Goal: Check status: Check status

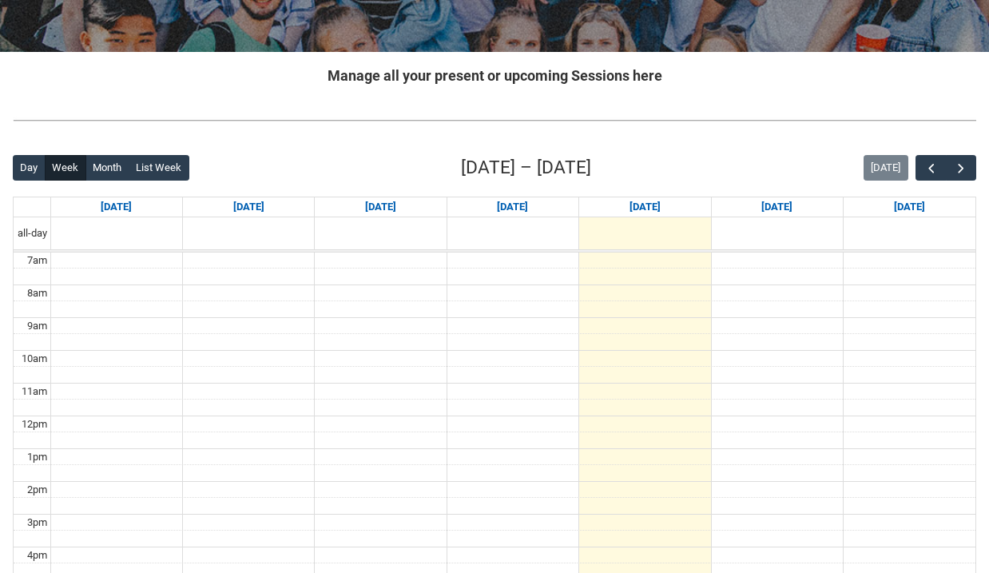
scroll to position [160, 0]
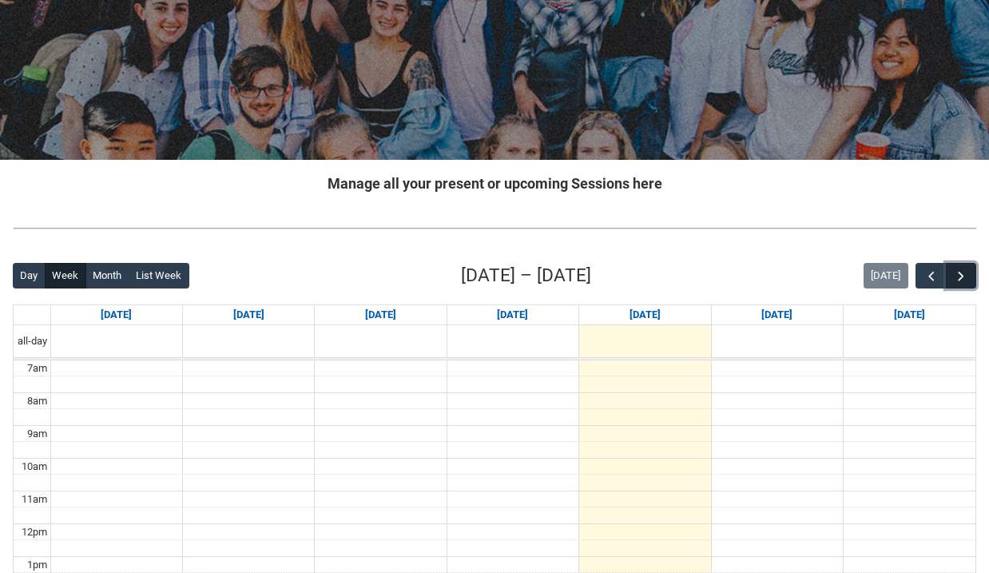
click at [956, 275] on span "button" at bounding box center [961, 276] width 16 height 16
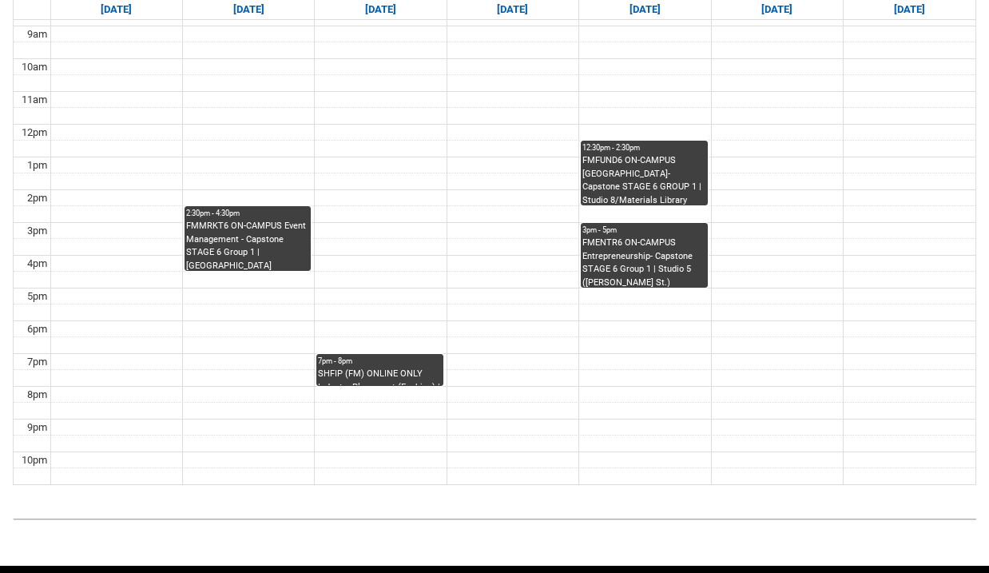
scroll to position [558, 0]
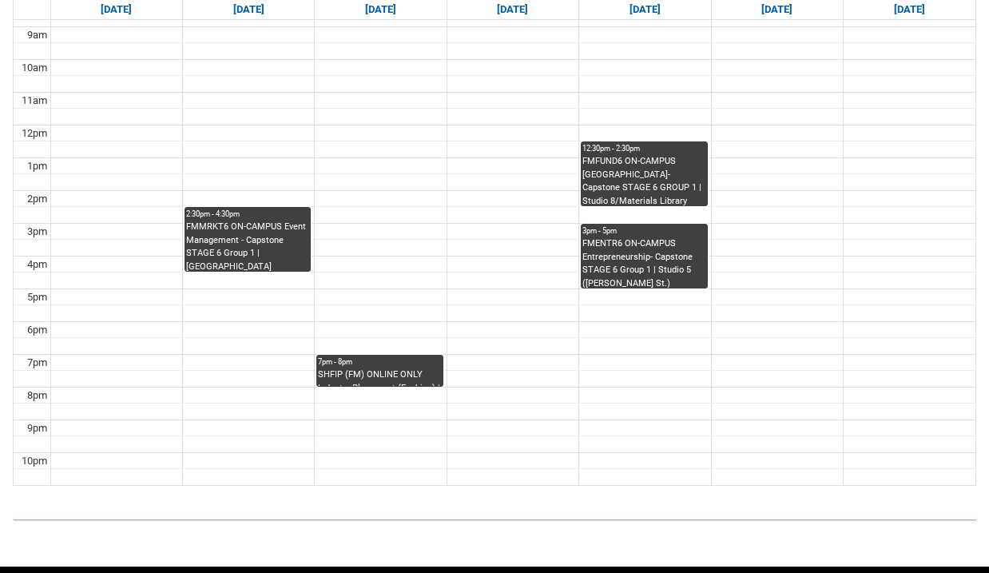
click at [222, 263] on div "FMMRKT6 ON-CAMPUS Event Management - Capstone STAGE 6 Group 1 | Studio 6 (Georg…" at bounding box center [247, 246] width 123 height 50
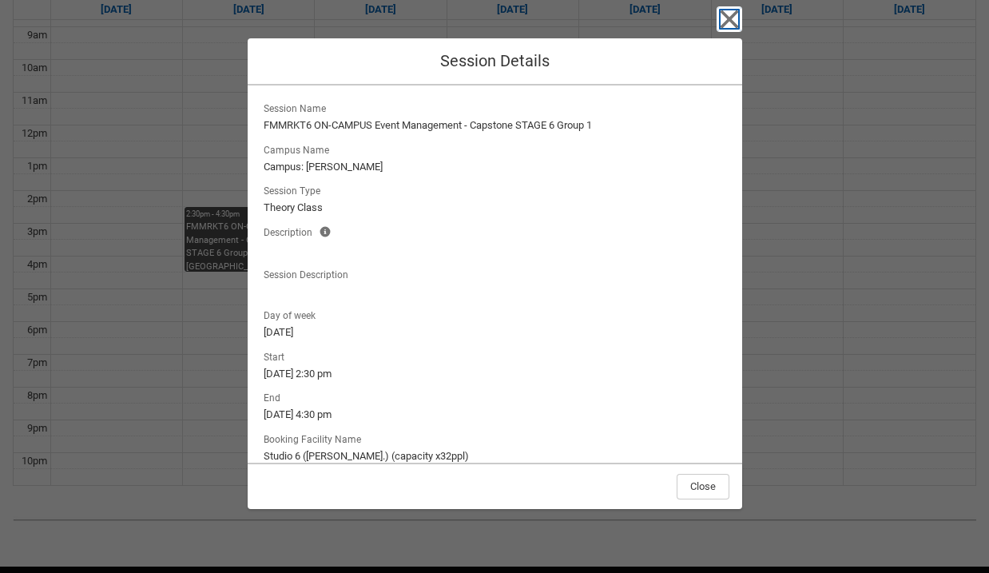
click at [726, 30] on icon "button" at bounding box center [730, 19] width 26 height 26
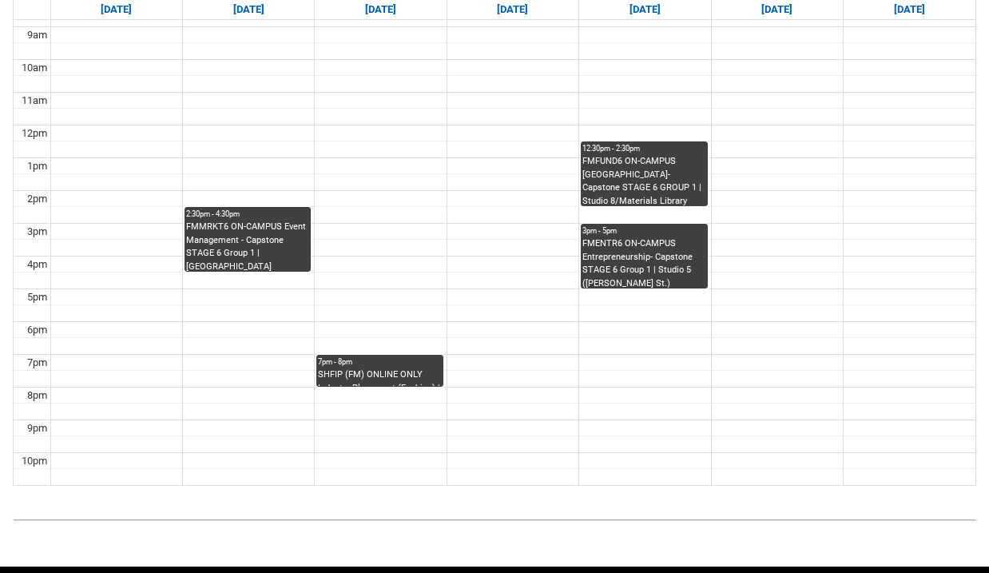
click at [620, 193] on div "FMFUND6 ON-CAMPUS Merchandising- Capstone STAGE 6 GROUP 1 | Studio 8/Materials …" at bounding box center [643, 180] width 123 height 50
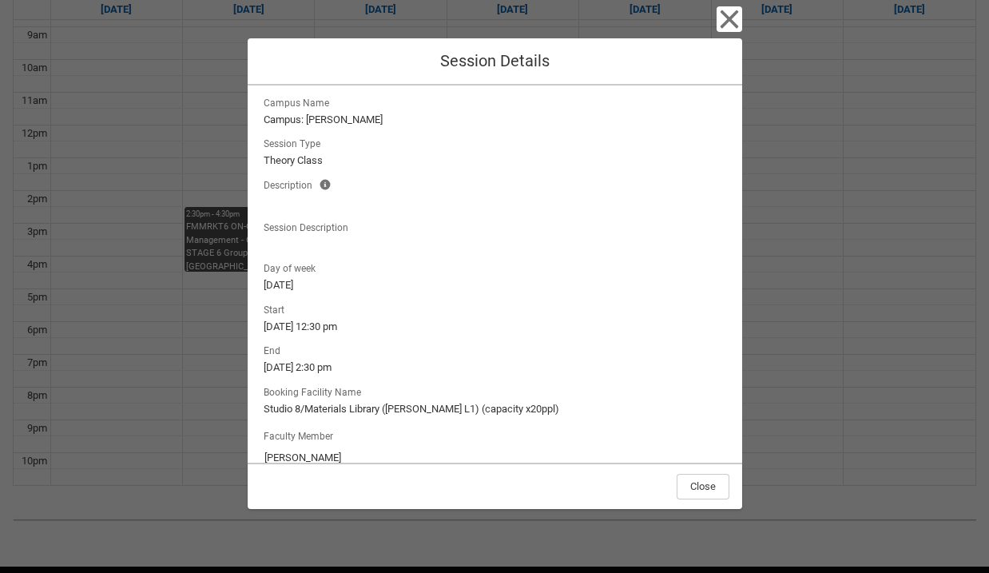
scroll to position [0, 0]
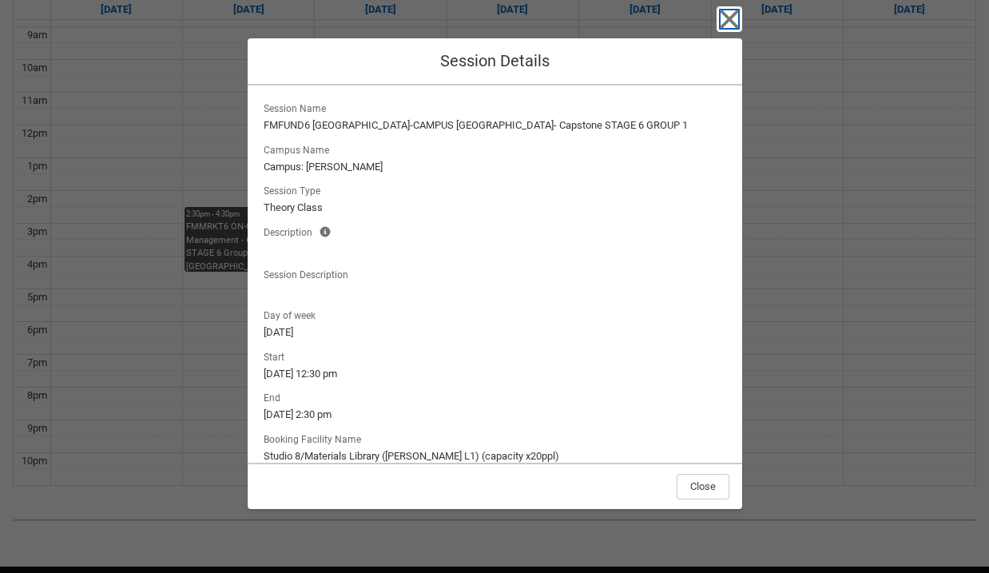
click at [722, 29] on icon "button" at bounding box center [730, 19] width 26 height 26
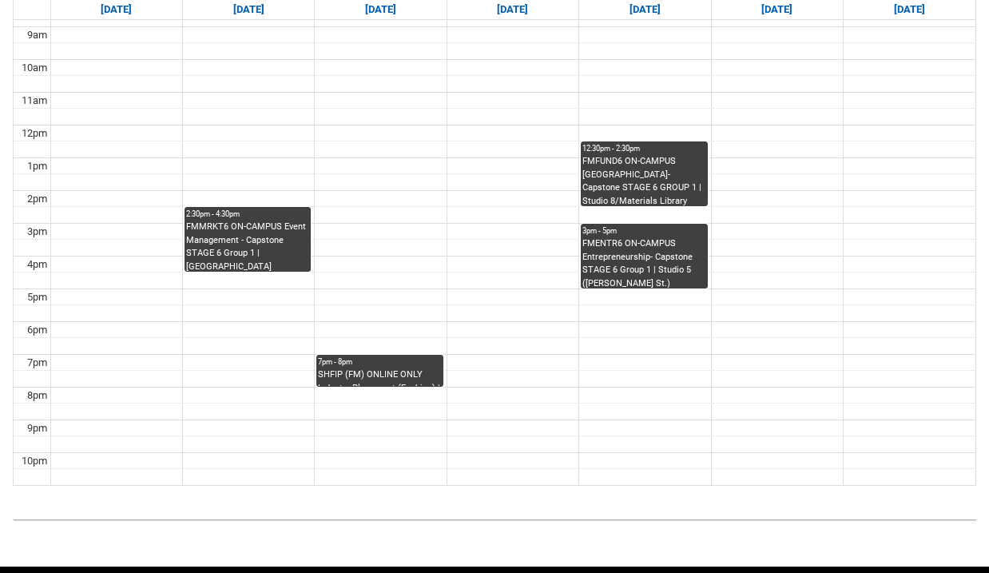
click at [640, 262] on div "FMENTR6 ON-CAMPUS Entrepreneurship- Capstone STAGE 6 Group 1 | Studio 5 (George…" at bounding box center [643, 262] width 123 height 50
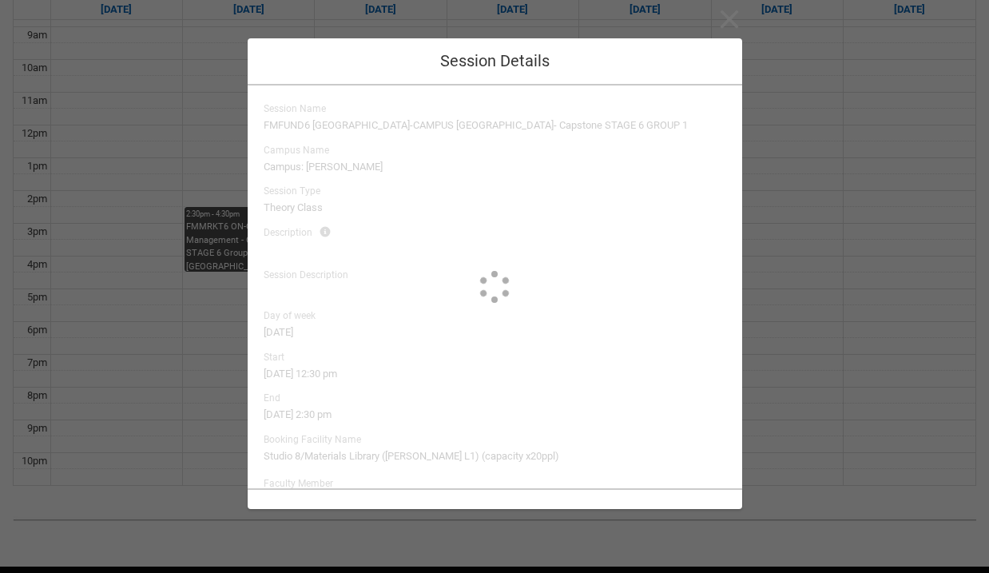
type input "Elisa Scarica"
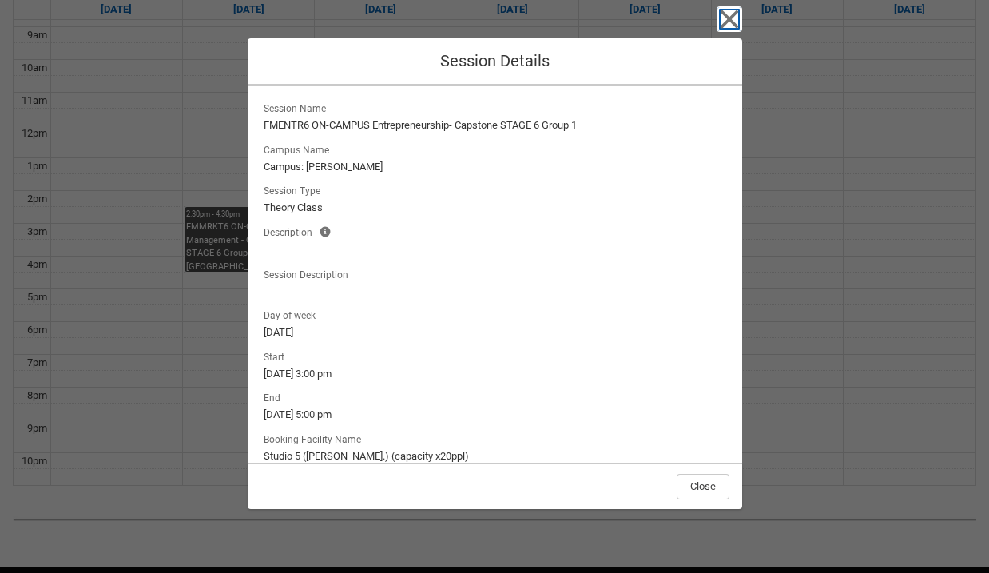
click at [719, 20] on icon "button" at bounding box center [730, 19] width 26 height 26
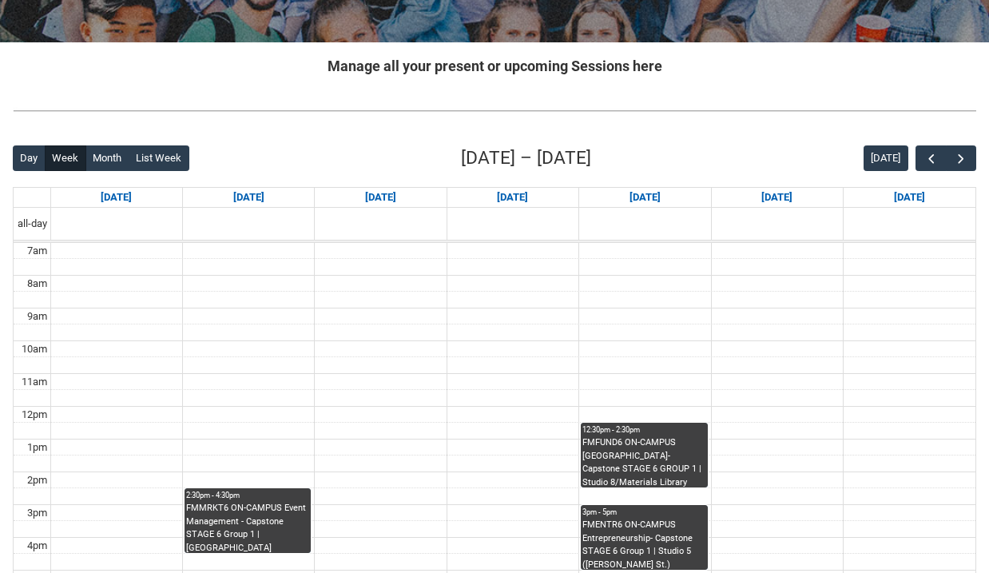
scroll to position [259, 0]
